Goal: Complete application form

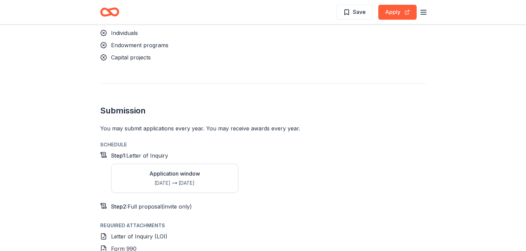
scroll to position [521, 0]
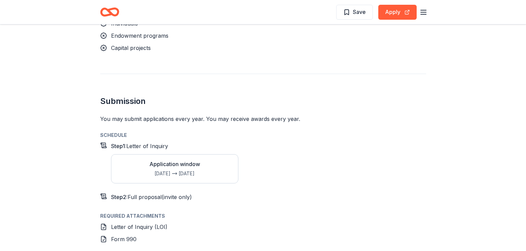
click at [327, 184] on div "Schedule Step 1 : Letter of Inquiry Application window [DATE] [DATE] Step 2 : F…" at bounding box center [263, 230] width 326 height 198
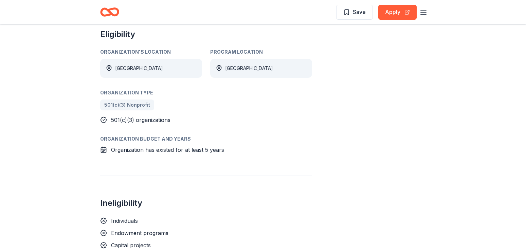
scroll to position [323, 0]
click at [350, 13] on span "Save" at bounding box center [354, 11] width 22 height 9
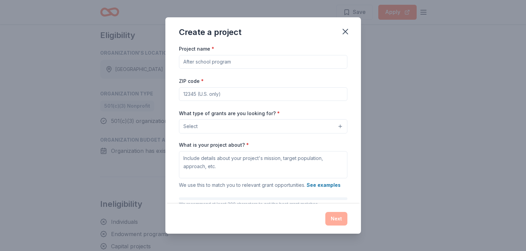
click at [232, 64] on input "Project name *" at bounding box center [263, 62] width 168 height 14
type input "[GEOGRAPHIC_DATA] Dormitory"
click at [231, 96] on input "ZIP code *" at bounding box center [263, 94] width 168 height 14
type input "64147"
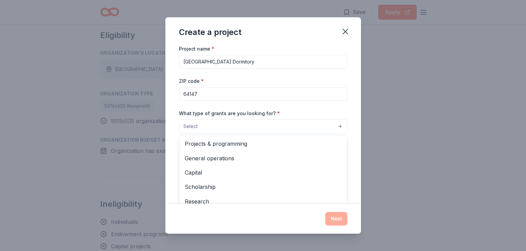
click at [339, 126] on button "Select" at bounding box center [263, 126] width 168 height 14
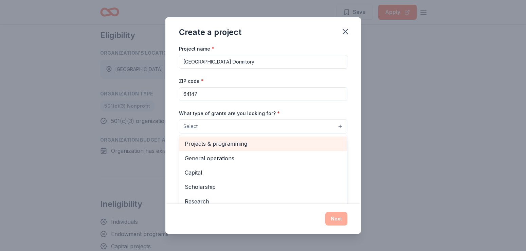
click at [271, 145] on span "Projects & programming" at bounding box center [263, 143] width 157 height 9
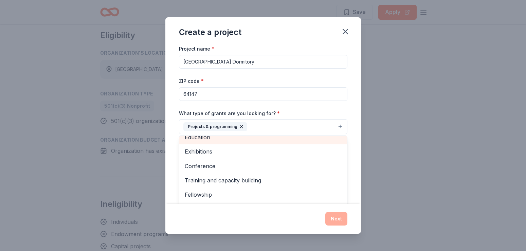
scroll to position [66, 0]
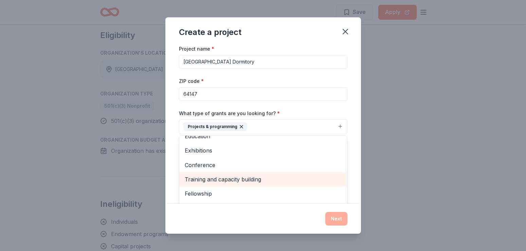
click at [252, 176] on span "Training and capacity building" at bounding box center [263, 179] width 157 height 9
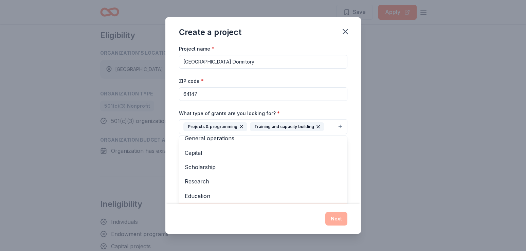
scroll to position [0, 0]
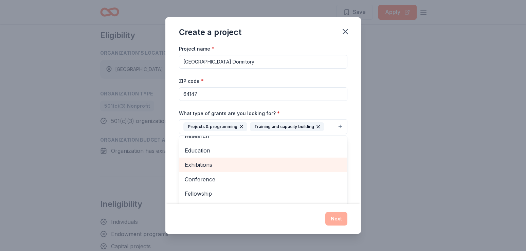
click at [251, 158] on div "Exhibitions" at bounding box center [263, 164] width 168 height 14
click at [264, 126] on span "Scholarship" at bounding box center [263, 121] width 157 height 9
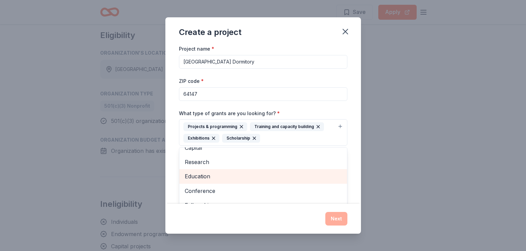
scroll to position [51, 0]
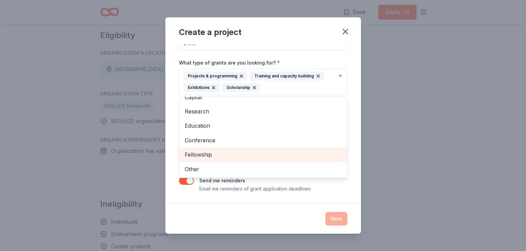
click at [196, 152] on span "Fellowship" at bounding box center [263, 154] width 157 height 9
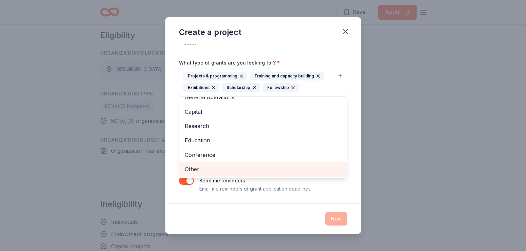
scroll to position [8, 0]
click at [352, 42] on div "Create a project Project name * [GEOGRAPHIC_DATA] Dormitory ZIP code * 64147 Wh…" at bounding box center [262, 125] width 195 height 216
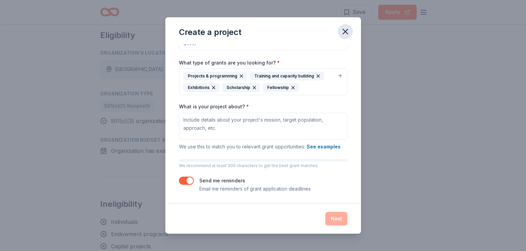
click at [348, 32] on icon "button" at bounding box center [345, 32] width 10 height 10
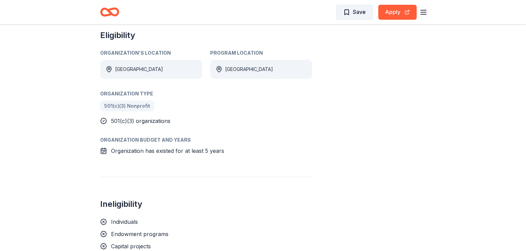
click at [363, 7] on button "Save" at bounding box center [354, 12] width 37 height 15
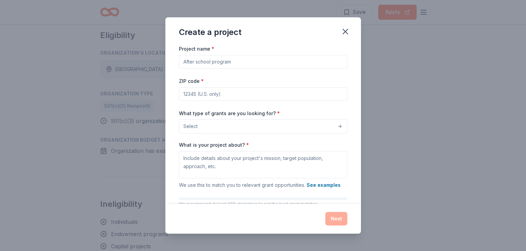
click at [241, 64] on input "Project name *" at bounding box center [263, 62] width 168 height 14
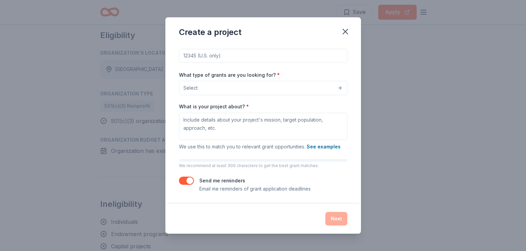
scroll to position [0, 0]
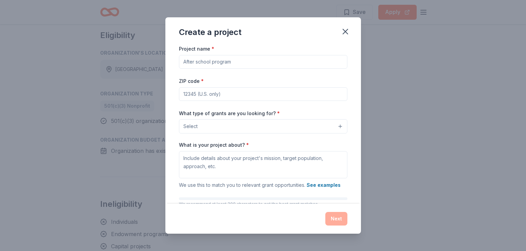
click at [232, 61] on input "Project name *" at bounding box center [263, 62] width 168 height 14
type input "Dormitory"
click at [234, 95] on input "ZIP code *" at bounding box center [263, 94] width 168 height 14
type input "67147"
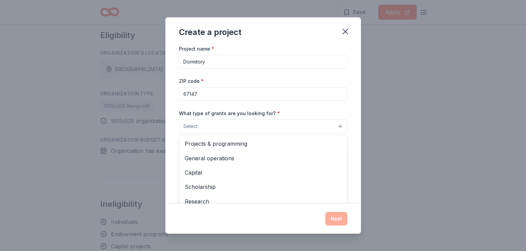
click at [331, 126] on button "Select" at bounding box center [263, 126] width 168 height 14
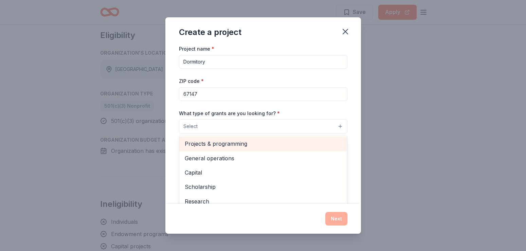
click at [257, 141] on span "Projects & programming" at bounding box center [263, 143] width 157 height 9
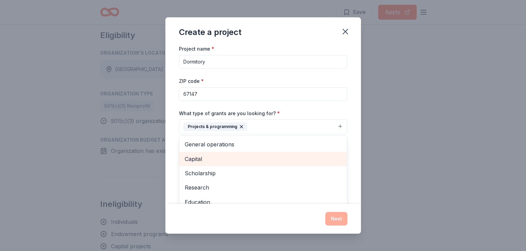
scroll to position [66, 0]
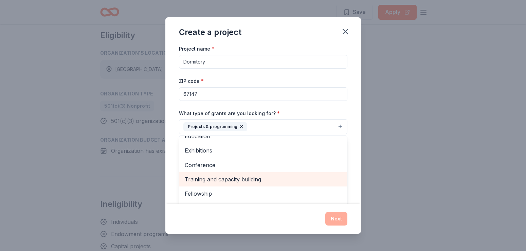
click at [248, 177] on span "Training and capacity building" at bounding box center [263, 179] width 157 height 9
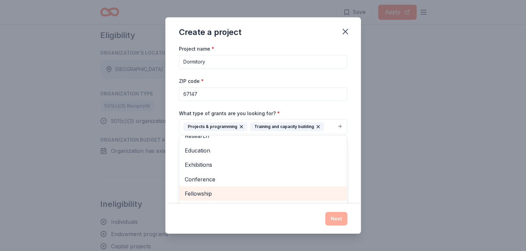
scroll to position [52, 0]
drag, startPoint x: 208, startPoint y: 192, endPoint x: 250, endPoint y: 187, distance: 42.3
click at [250, 187] on div "Fellowship" at bounding box center [263, 193] width 168 height 14
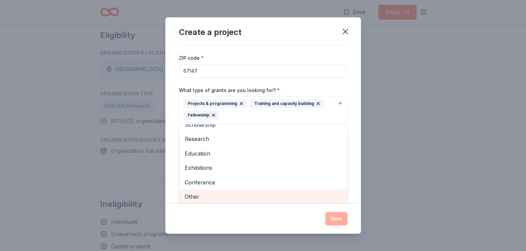
scroll to position [51, 0]
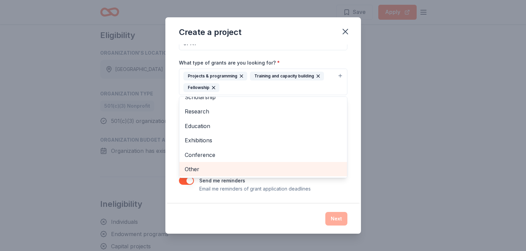
click at [250, 187] on div "Project name * Dormitory ZIP code * 67147 What type of grants are you looking f…" at bounding box center [263, 93] width 168 height 199
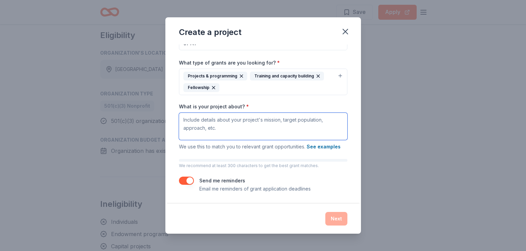
click at [225, 123] on textarea "What is your project about? *" at bounding box center [263, 126] width 168 height 27
click at [243, 121] on textarea "Dormitory improvements emphazing" at bounding box center [263, 126] width 168 height 27
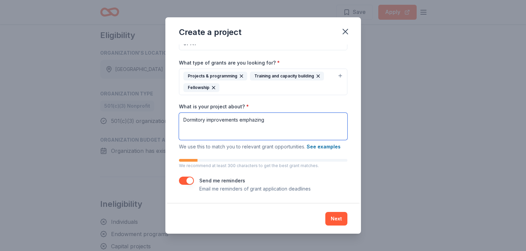
click at [243, 121] on textarea "Dormitory improvements emphazing" at bounding box center [263, 126] width 168 height 27
click at [311, 119] on textarea "Dormitory improvements emphasizing continued maintence on HVAC systems, increas…" at bounding box center [263, 126] width 168 height 27
click at [256, 125] on textarea "Dormitory improvements emphasizing continued maintenance on HVAC systems, incre…" at bounding box center [263, 126] width 168 height 27
click at [276, 129] on textarea "Dormitory improvements emphasizing continued maintenance on HVAC systems, incre…" at bounding box center [263, 126] width 168 height 27
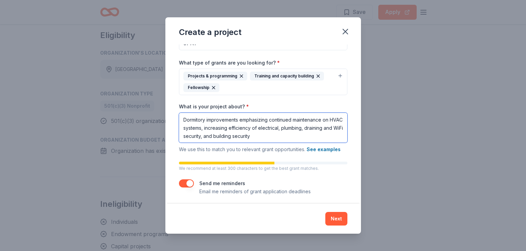
click at [252, 137] on textarea "Dormitory improvements emphasizing continued maintenance on HVAC systems, incre…" at bounding box center [263, 128] width 168 height 30
click at [291, 135] on textarea "Dormitory improvements emphasizing continued maintenance on HVAC systems, incre…" at bounding box center [263, 128] width 168 height 30
click at [339, 126] on textarea "Dormitory improvements emphasizing continued maintenance on HVAC systems, incre…" at bounding box center [263, 128] width 168 height 30
click at [211, 135] on textarea "Dormitory improvements emphasizing continued maintenance on HVAC systems, incre…" at bounding box center [263, 128] width 168 height 30
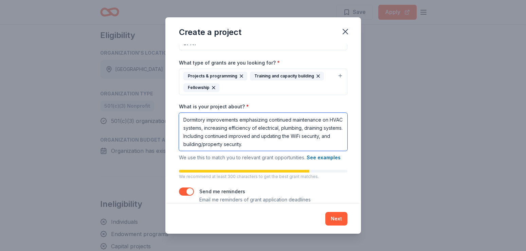
click at [322, 135] on textarea "Dormitory improvements emphasizing continued maintenance on HVAC systems, incre…" at bounding box center [263, 132] width 168 height 38
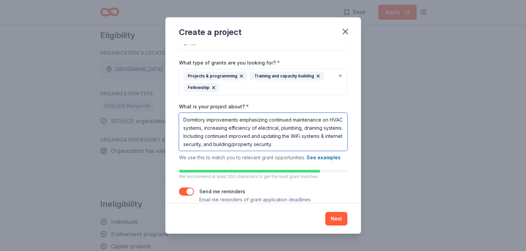
click at [237, 146] on textarea "Dormitory improvements emphasizing continued maintenance on HVAC systems, incre…" at bounding box center [263, 132] width 168 height 38
click at [302, 144] on textarea "Dormitory improvements emphasizing continued maintenance on HVAC systems, incre…" at bounding box center [263, 132] width 168 height 38
type textarea "Dormitory improvements emphasizing continued maintenance on HVAC systems, incre…"
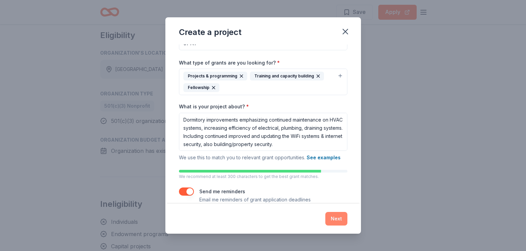
click at [336, 219] on button "Next" at bounding box center [336, 219] width 22 height 14
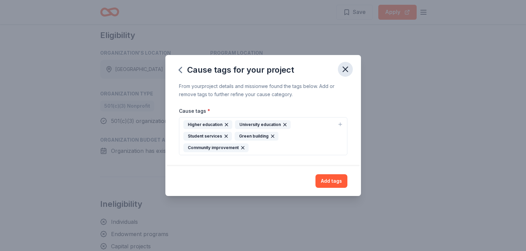
click at [343, 70] on icon "button" at bounding box center [345, 69] width 10 height 10
click at [179, 71] on icon "button" at bounding box center [180, 69] width 11 height 11
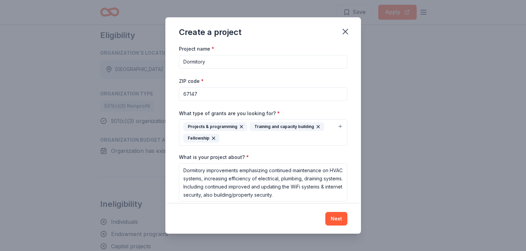
click at [209, 60] on input "Dormitory" at bounding box center [263, 62] width 168 height 14
type input "Dormitory Upgrades"
click at [336, 221] on button "Next" at bounding box center [336, 219] width 22 height 14
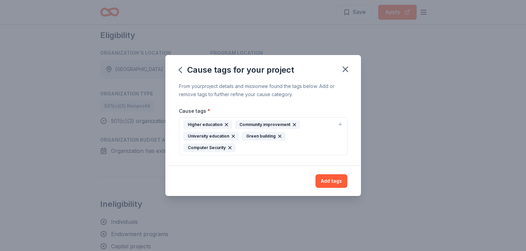
click at [338, 122] on icon "button" at bounding box center [339, 123] width 5 height 5
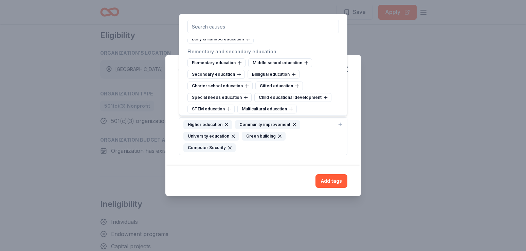
scroll to position [331, 0]
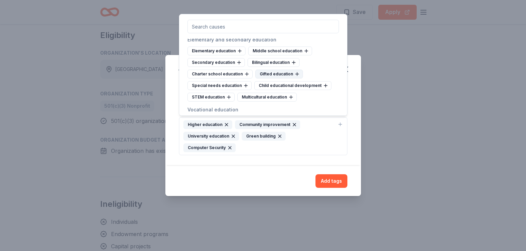
click at [297, 75] on div "Gifted education" at bounding box center [279, 74] width 48 height 9
click at [319, 135] on div "Higher education Community improvement University education Green building Comp…" at bounding box center [258, 136] width 151 height 32
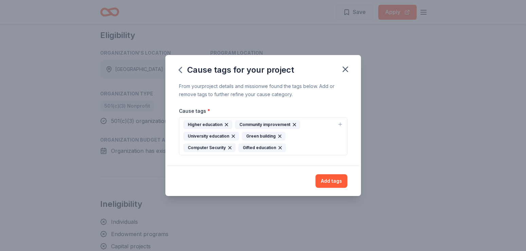
click at [339, 127] on icon "button" at bounding box center [339, 123] width 5 height 5
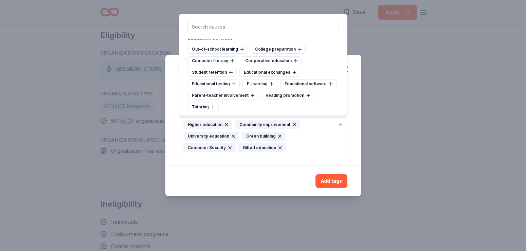
scroll to position [616, 0]
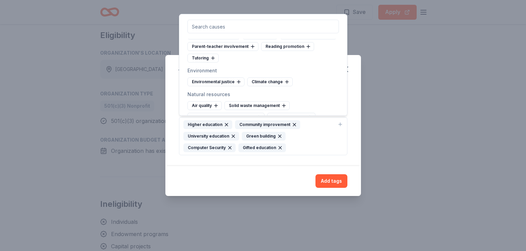
drag, startPoint x: 324, startPoint y: 95, endPoint x: 314, endPoint y: 99, distance: 10.9
click at [314, 99] on div "Natural resources Air quality Solid waste management Hazardous waste management…" at bounding box center [262, 111] width 151 height 43
click at [199, 103] on div "Air quality" at bounding box center [204, 105] width 34 height 9
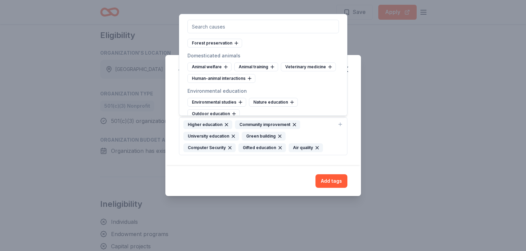
scroll to position [730, 0]
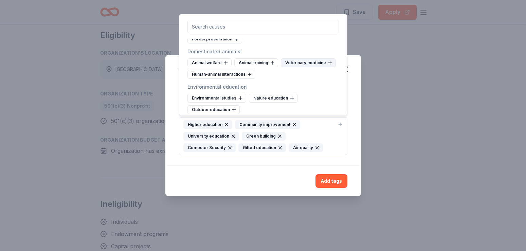
drag, startPoint x: 324, startPoint y: 77, endPoint x: 327, endPoint y: 63, distance: 14.7
click at [327, 63] on div "Animal welfare Animal training Veterinary medicine Human-animal interactions" at bounding box center [262, 68] width 151 height 20
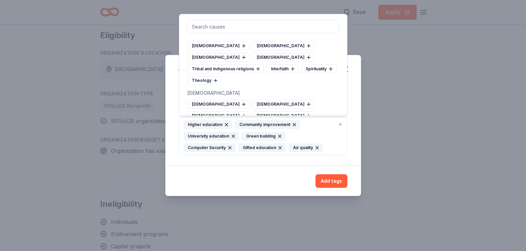
scroll to position [2977, 0]
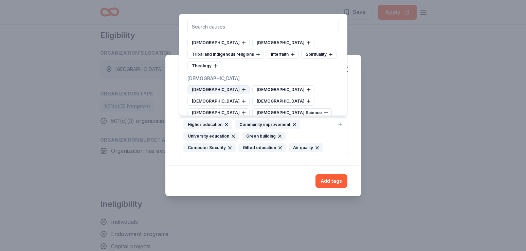
click at [202, 85] on div "[DEMOGRAPHIC_DATA]" at bounding box center [218, 89] width 62 height 9
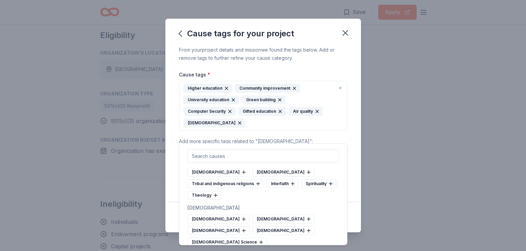
click at [308, 214] on div "[DEMOGRAPHIC_DATA] [DEMOGRAPHIC_DATA] [DEMOGRAPHIC_DATA] [DEMOGRAPHIC_DATA] Sci…" at bounding box center [262, 230] width 151 height 32
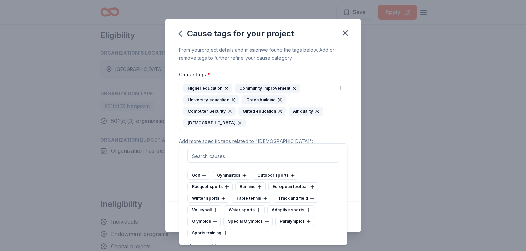
scroll to position [3206, 0]
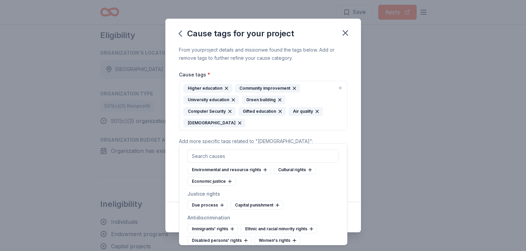
click at [306, 224] on div "Immigrants' rights Ethnic and racial minority rights Disabled persons' rights W…" at bounding box center [262, 245] width 151 height 43
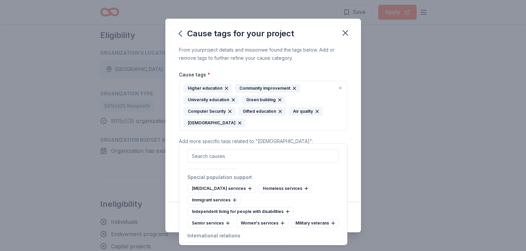
scroll to position [3804, 0]
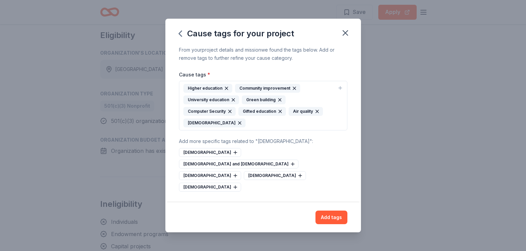
click at [354, 79] on div "From your project details and mission we found the tags below. Add or remove ta…" at bounding box center [262, 124] width 195 height 156
click at [238, 173] on icon at bounding box center [234, 175] width 5 height 5
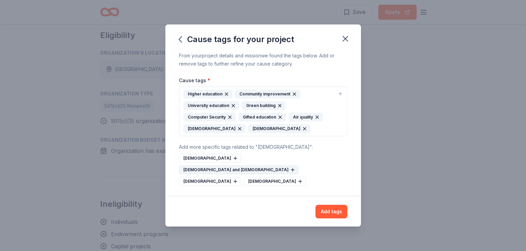
click at [290, 167] on icon at bounding box center [292, 169] width 5 height 5
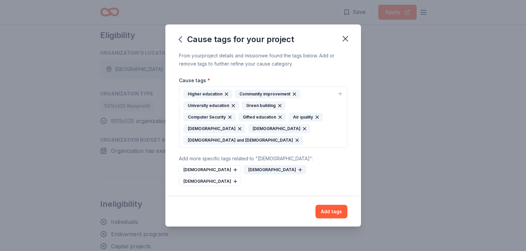
click at [297, 172] on icon at bounding box center [299, 169] width 5 height 5
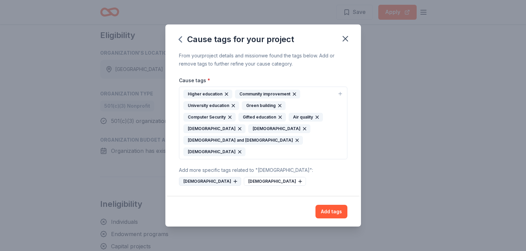
click at [232, 178] on icon at bounding box center [234, 180] width 5 height 5
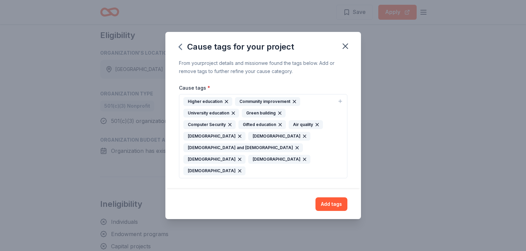
click at [307, 156] on icon "button" at bounding box center [304, 158] width 5 height 5
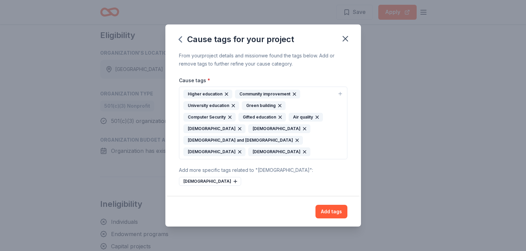
click at [242, 149] on icon "button" at bounding box center [239, 151] width 5 height 5
click at [294, 143] on icon "button" at bounding box center [296, 139] width 5 height 5
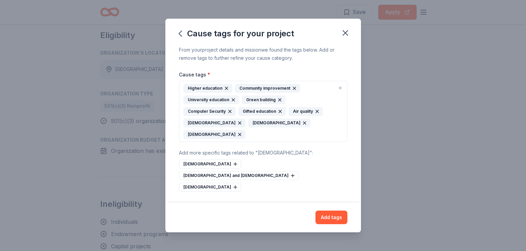
click at [302, 126] on icon "button" at bounding box center [304, 122] width 5 height 5
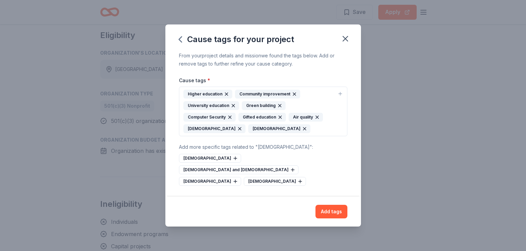
click at [237, 131] on icon "button" at bounding box center [239, 128] width 5 height 5
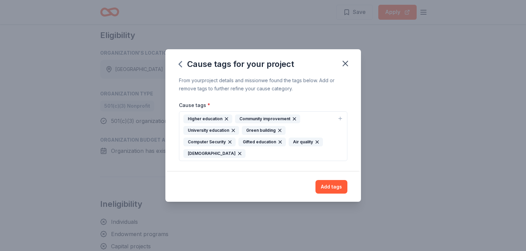
click at [237, 153] on icon "button" at bounding box center [239, 153] width 5 height 5
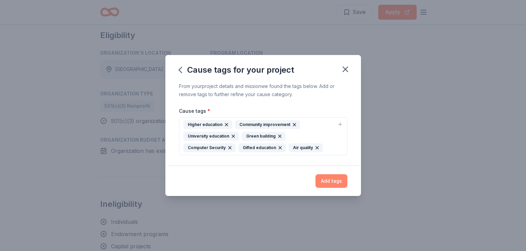
click at [330, 183] on button "Add tags" at bounding box center [331, 181] width 32 height 14
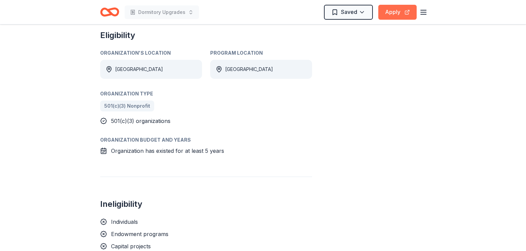
click at [387, 16] on button "Apply" at bounding box center [397, 12] width 38 height 15
